Goal: Go to known website: Go to known website

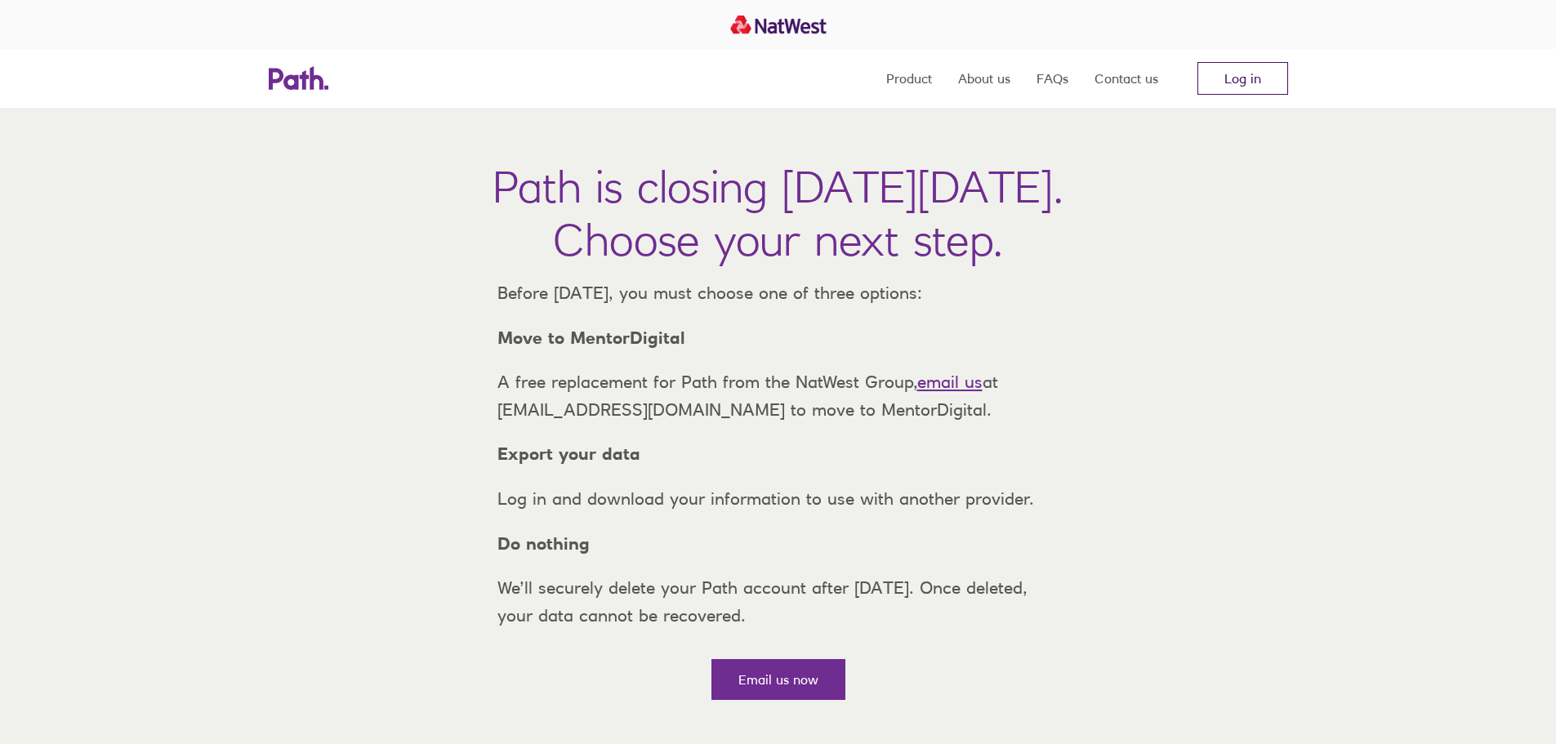
click at [1220, 73] on link "Log in" at bounding box center [1242, 78] width 91 height 33
click at [1278, 66] on link "Log in" at bounding box center [1242, 78] width 91 height 33
